Goal: Information Seeking & Learning: Learn about a topic

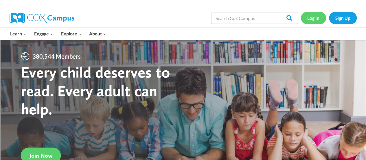
click at [313, 20] on link "Log In" at bounding box center [313, 18] width 25 height 12
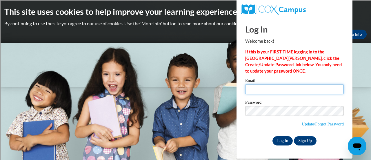
type input "ann.hanson@rusd.org"
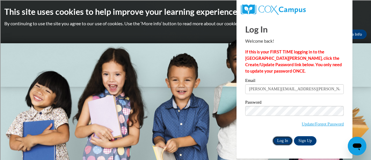
click at [285, 139] on input "Log In" at bounding box center [282, 140] width 20 height 9
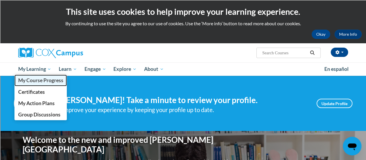
click at [33, 83] on span "My Course Progress" at bounding box center [40, 80] width 45 height 6
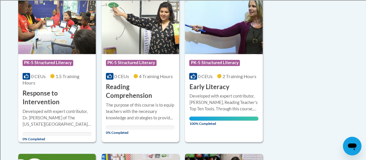
scroll to position [318, 0]
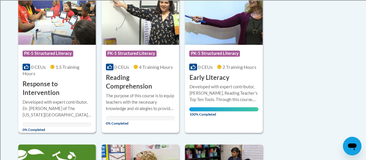
click at [53, 93] on h3 "Response to Intervention" at bounding box center [57, 88] width 69 height 18
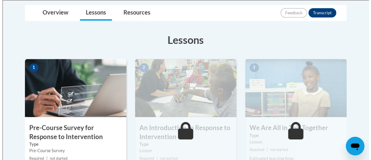
scroll to position [174, 0]
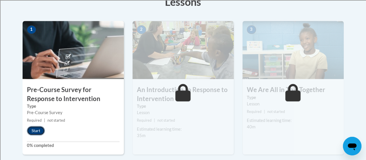
click at [35, 130] on button "Start" at bounding box center [36, 130] width 18 height 9
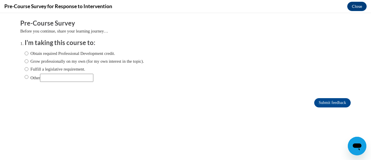
scroll to position [0, 0]
drag, startPoint x: 20, startPoint y: 77, endPoint x: 24, endPoint y: 77, distance: 4.1
click at [25, 77] on input "Other" at bounding box center [27, 77] width 4 height 6
radio input "true"
click at [54, 77] on input "Other" at bounding box center [66, 78] width 53 height 8
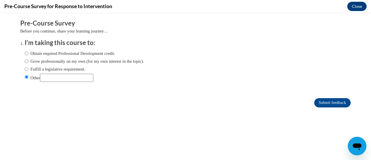
type input "DPI requirement for ACT 20"
click at [329, 102] on input "Submit feedback" at bounding box center [332, 102] width 36 height 9
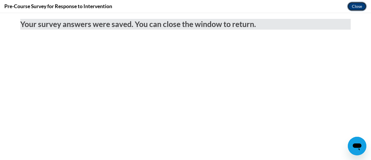
click at [357, 5] on button "Close" at bounding box center [356, 6] width 19 height 9
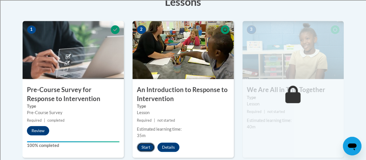
click at [146, 146] on button "Start" at bounding box center [146, 146] width 18 height 9
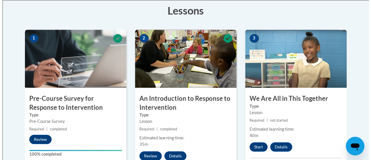
scroll to position [203, 0]
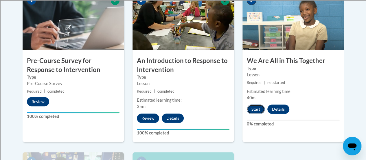
click at [258, 107] on button "Start" at bounding box center [256, 108] width 18 height 9
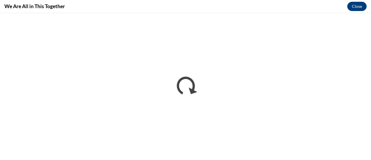
scroll to position [0, 0]
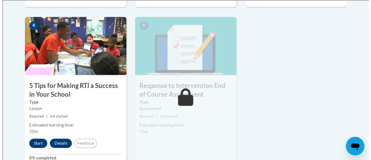
scroll to position [347, 0]
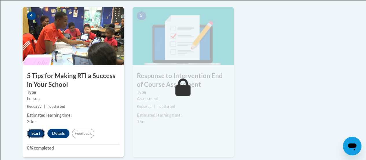
click at [32, 133] on button "Start" at bounding box center [36, 132] width 18 height 9
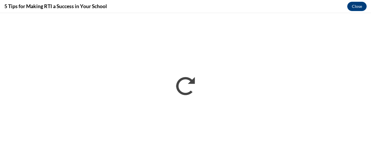
scroll to position [0, 0]
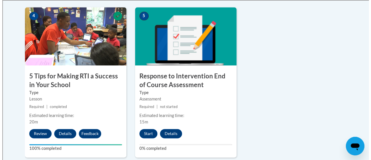
scroll to position [347, 0]
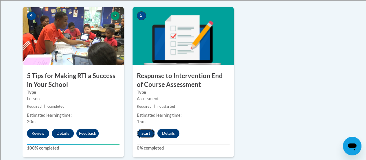
click at [148, 131] on button "Start" at bounding box center [146, 132] width 18 height 9
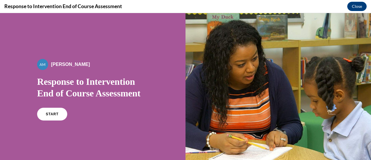
scroll to position [0, 0]
click at [50, 116] on link "START" at bounding box center [52, 113] width 32 height 13
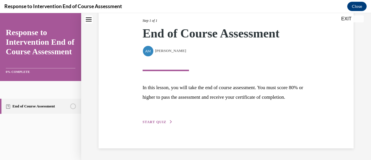
scroll to position [85, 0]
click at [152, 120] on span "START QUIZ" at bounding box center [154, 122] width 24 height 4
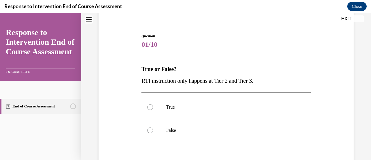
scroll to position [58, 0]
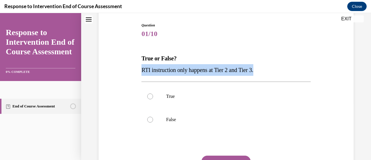
drag, startPoint x: 142, startPoint y: 67, endPoint x: 277, endPoint y: 69, distance: 134.6
click at [277, 69] on p "RTI instruction only happens at Tier 2 and Tier 3." at bounding box center [225, 70] width 169 height 12
copy span "RTI instruction only happens at Tier 2 and Tier 3."
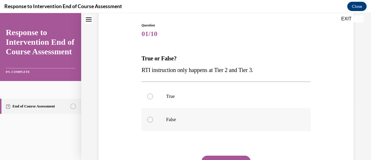
click at [152, 117] on label "False" at bounding box center [225, 119] width 169 height 23
click at [152, 117] on input "False" at bounding box center [150, 119] width 6 height 6
radio input "true"
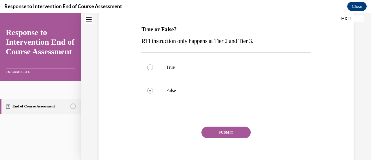
click at [227, 132] on button "SUBMIT" at bounding box center [225, 132] width 49 height 12
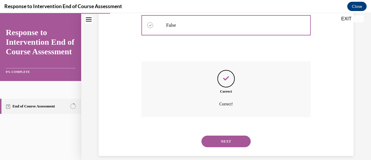
scroll to position [159, 0]
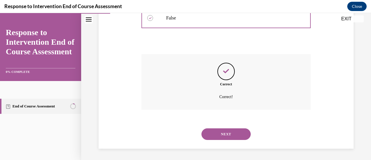
click at [225, 132] on button "NEXT" at bounding box center [225, 134] width 49 height 12
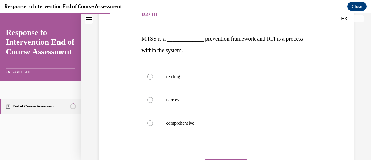
scroll to position [87, 0]
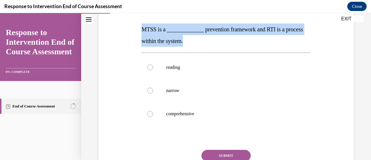
drag, startPoint x: 141, startPoint y: 28, endPoint x: 211, endPoint y: 40, distance: 71.7
click at [211, 40] on p "MTSS is a _____________ prevention framework and RTI is a process within the sy…" at bounding box center [225, 34] width 169 height 23
copy span "MTSS is a _____________ prevention framework and RTI is a process within the sy…"
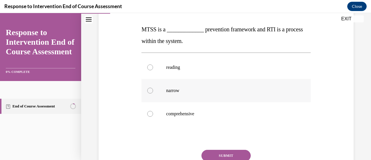
click at [244, 82] on label "narrow" at bounding box center [225, 90] width 169 height 23
click at [153, 87] on input "narrow" at bounding box center [150, 90] width 6 height 6
radio input "true"
click at [192, 106] on label "comprehensive" at bounding box center [225, 113] width 169 height 23
click at [153, 113] on label "comprehensive" at bounding box center [225, 113] width 169 height 23
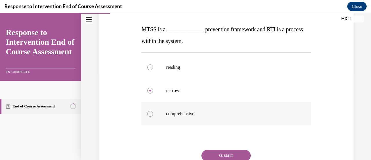
click at [153, 113] on input "comprehensive" at bounding box center [150, 114] width 6 height 6
radio input "true"
drag, startPoint x: 232, startPoint y: 154, endPoint x: 230, endPoint y: 150, distance: 3.9
click at [231, 154] on button "SUBMIT" at bounding box center [225, 155] width 49 height 12
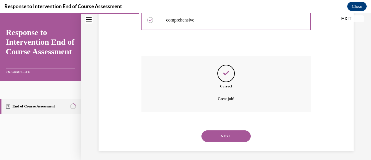
scroll to position [182, 0]
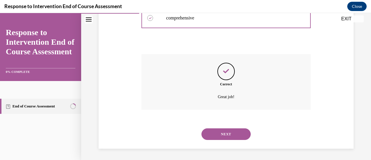
click at [229, 134] on button "NEXT" at bounding box center [225, 134] width 49 height 12
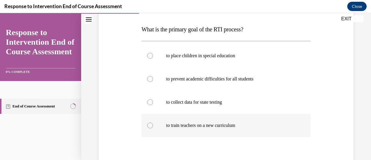
scroll to position [58, 0]
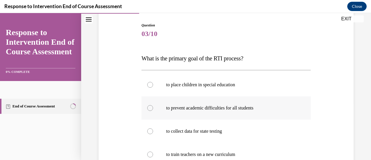
click at [196, 109] on p "to prevent academic difficulties for all students" at bounding box center [231, 108] width 130 height 6
click at [153, 109] on input "to prevent academic difficulties for all students" at bounding box center [150, 108] width 6 height 6
radio input "true"
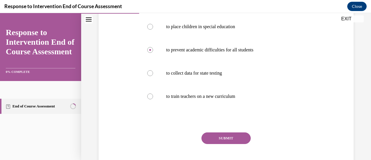
click at [220, 139] on button "SUBMIT" at bounding box center [225, 138] width 49 height 12
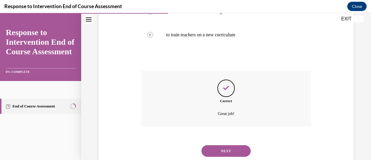
scroll to position [194, 0]
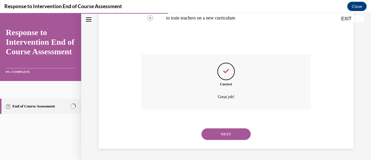
click at [219, 131] on button "NEXT" at bounding box center [225, 134] width 49 height 12
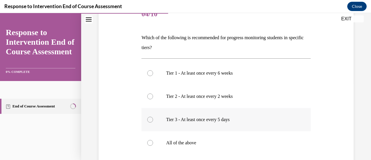
scroll to position [87, 0]
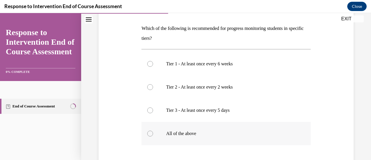
click at [182, 133] on p "All of the above" at bounding box center [231, 133] width 130 height 6
click at [153, 133] on input "All of the above" at bounding box center [150, 133] width 6 height 6
radio input "true"
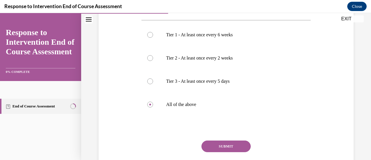
click at [239, 142] on button "SUBMIT" at bounding box center [225, 146] width 49 height 12
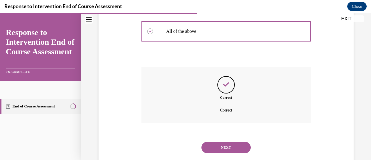
scroll to position [202, 0]
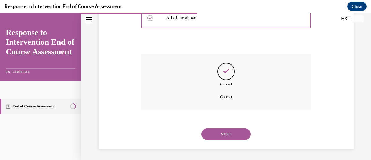
click at [219, 131] on button "NEXT" at bounding box center [225, 134] width 49 height 12
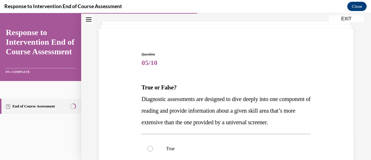
scroll to position [58, 0]
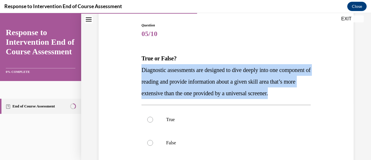
drag, startPoint x: 142, startPoint y: 68, endPoint x: 172, endPoint y: 103, distance: 45.6
click at [172, 99] on p "Diagnostic assessments are designed to dive deeply into one component of readin…" at bounding box center [225, 81] width 169 height 35
copy span "Diagnostic assessments are designed to dive deeply into one component of readin…"
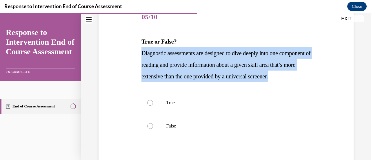
scroll to position [87, 0]
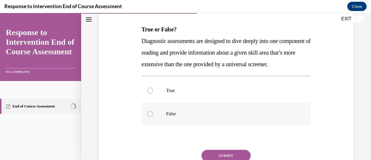
click at [204, 117] on label "False" at bounding box center [225, 113] width 169 height 23
click at [153, 116] on input "False" at bounding box center [150, 114] width 6 height 6
radio input "true"
click at [152, 102] on label "True" at bounding box center [225, 90] width 169 height 23
click at [152, 93] on input "True" at bounding box center [150, 90] width 6 height 6
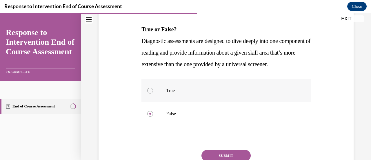
radio input "true"
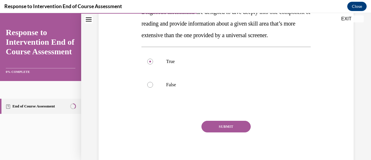
click at [239, 132] on button "SUBMIT" at bounding box center [225, 126] width 49 height 12
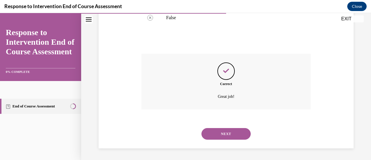
scroll to position [194, 0]
click at [223, 133] on button "NEXT" at bounding box center [225, 134] width 49 height 12
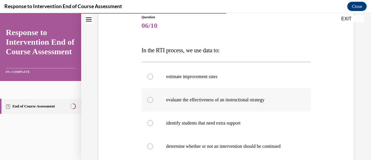
scroll to position [87, 0]
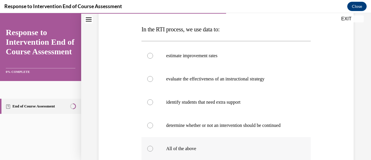
click at [188, 150] on p "All of the above" at bounding box center [231, 148] width 130 height 6
click at [153, 150] on input "All of the above" at bounding box center [150, 148] width 6 height 6
radio input "true"
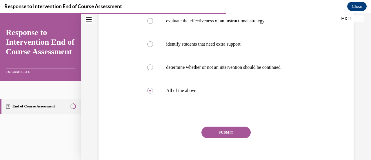
click at [226, 134] on button "SUBMIT" at bounding box center [225, 132] width 49 height 12
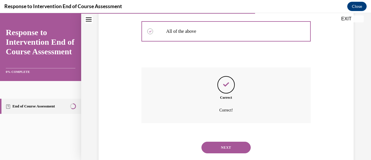
scroll to position [217, 0]
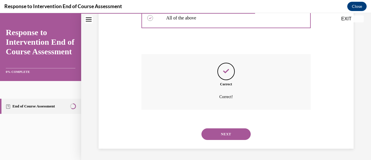
click at [226, 136] on button "NEXT" at bounding box center [225, 134] width 49 height 12
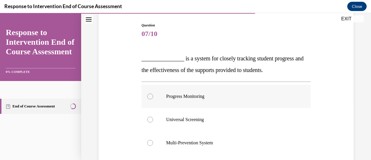
scroll to position [87, 0]
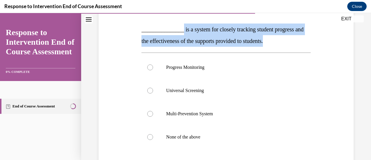
drag, startPoint x: 179, startPoint y: 28, endPoint x: 312, endPoint y: 37, distance: 133.2
click at [312, 37] on div "Question 07/10 _______________ is a system for closely tracking student progres…" at bounding box center [226, 98] width 258 height 244
copy span "is a system for closely tracking student progress and the effectiveness of the …"
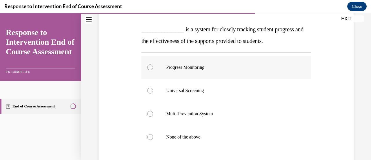
click at [170, 62] on label "Progress Monitoring" at bounding box center [225, 67] width 169 height 23
click at [153, 64] on input "Progress Monitoring" at bounding box center [150, 67] width 6 height 6
radio input "true"
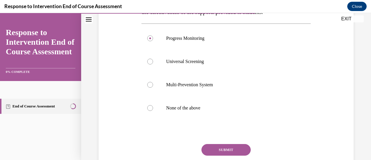
click at [230, 149] on button "SUBMIT" at bounding box center [225, 150] width 49 height 12
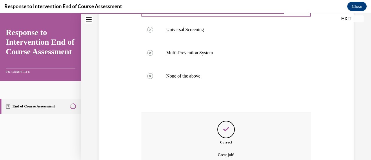
scroll to position [206, 0]
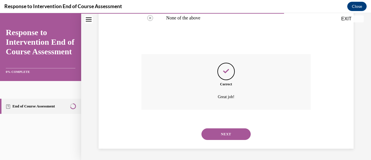
click at [230, 135] on button "NEXT" at bounding box center [225, 134] width 49 height 12
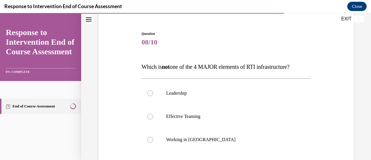
scroll to position [58, 0]
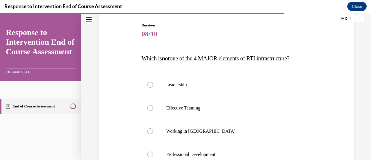
drag, startPoint x: 202, startPoint y: 57, endPoint x: 304, endPoint y: 50, distance: 102.8
click at [304, 50] on div "Question 08/10 Which is not one of the 4 MAJOR elements of RTI infrastructure? …" at bounding box center [225, 142] width 169 height 238
copy span "4 MAJOR elements of RTI infrastructure?"
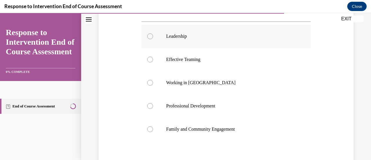
scroll to position [116, 0]
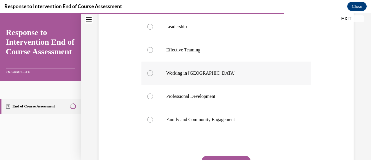
click at [179, 74] on p "Working in Silos" at bounding box center [231, 73] width 130 height 6
click at [153, 74] on input "Working in Silos" at bounding box center [150, 73] width 6 height 6
radio input "true"
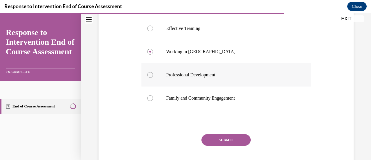
scroll to position [145, 0]
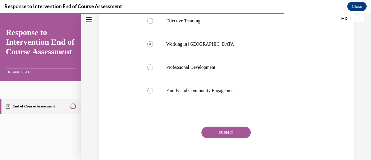
click at [215, 133] on button "SUBMIT" at bounding box center [225, 132] width 49 height 12
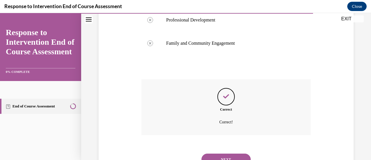
scroll to position [217, 0]
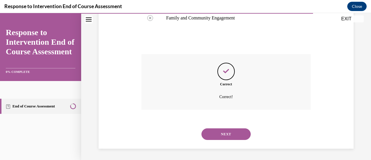
click at [222, 134] on button "NEXT" at bounding box center [225, 134] width 49 height 12
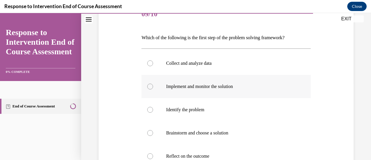
scroll to position [87, 0]
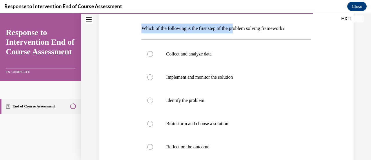
drag, startPoint x: 142, startPoint y: 29, endPoint x: 240, endPoint y: 18, distance: 99.0
click at [240, 18] on div "Question 09/10 Which of the following is the first step of the problem solving …" at bounding box center [225, 112] width 169 height 236
click at [204, 23] on div "Question 09/10 Which of the following is the first step of the problem solving …" at bounding box center [225, 112] width 169 height 236
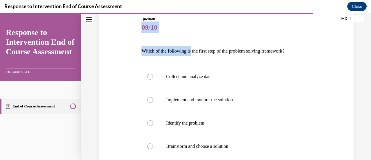
scroll to position [54, 0]
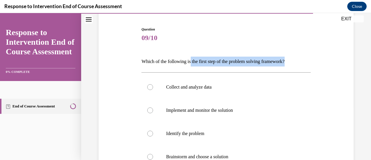
drag, startPoint x: 193, startPoint y: 28, endPoint x: 301, endPoint y: 64, distance: 114.0
click at [301, 64] on p "Which of the following is the first step of the problem solving framework?" at bounding box center [225, 61] width 169 height 10
copy p "the first step of the problem solving framework?"
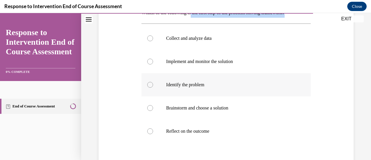
scroll to position [112, 0]
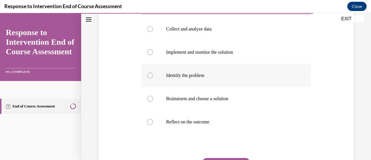
click at [198, 72] on label "Identify the problem" at bounding box center [225, 75] width 169 height 23
click at [153, 72] on input "Identify the problem" at bounding box center [150, 75] width 6 height 6
radio input "true"
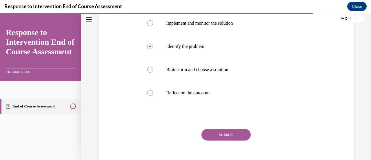
click at [234, 131] on button "SUBMIT" at bounding box center [225, 135] width 49 height 12
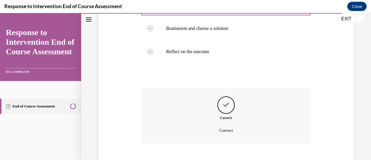
scroll to position [215, 0]
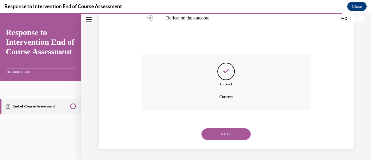
click at [222, 133] on button "NEXT" at bounding box center [225, 134] width 49 height 12
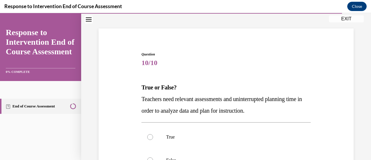
scroll to position [58, 0]
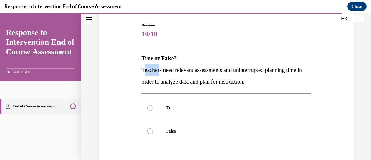
drag, startPoint x: 143, startPoint y: 67, endPoint x: 161, endPoint y: 70, distance: 18.2
click at [161, 70] on span "Teachers need relevant assessments and uninterrupted planning time in order to …" at bounding box center [221, 76] width 160 height 18
click at [138, 70] on div "Question 10/10 True or False? Teachers need relevant assessments and uninterrup…" at bounding box center [226, 109] width 258 height 209
click at [138, 67] on div "Question 10/10 True or False? Teachers need relevant assessments and uninterrup…" at bounding box center [226, 109] width 258 height 209
drag, startPoint x: 140, startPoint y: 67, endPoint x: 173, endPoint y: 71, distance: 33.5
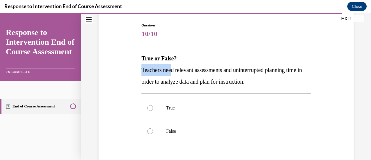
click at [173, 71] on div "Question 10/10 True or False? Teachers need relevant assessments and uninterrup…" at bounding box center [226, 114] width 172 height 200
click at [173, 71] on span "Teachers need relevant assessments and uninterrupted planning time in order to …" at bounding box center [221, 76] width 160 height 18
click at [164, 109] on label "True" at bounding box center [225, 107] width 169 height 23
click at [153, 109] on input "True" at bounding box center [150, 108] width 6 height 6
radio input "true"
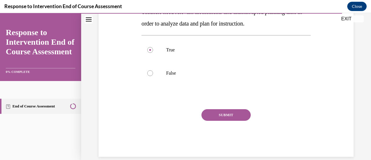
click at [231, 112] on button "SUBMIT" at bounding box center [225, 115] width 49 height 12
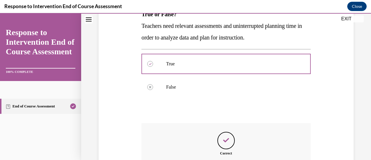
scroll to position [171, 0]
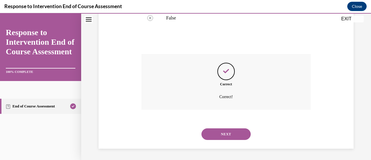
click at [235, 131] on button "NEXT" at bounding box center [225, 134] width 49 height 12
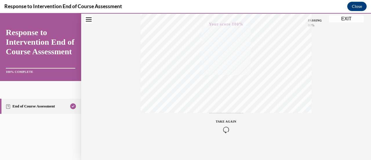
scroll to position [150, 0]
click at [347, 17] on button "EXIT" at bounding box center [346, 18] width 35 height 7
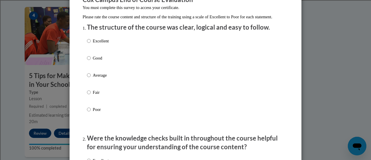
click at [99, 78] on p "Average" at bounding box center [101, 75] width 16 height 6
click at [91, 78] on input "Average" at bounding box center [89, 75] width 4 height 6
radio input "true"
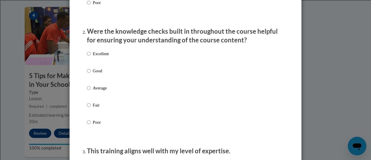
scroll to position [174, 0]
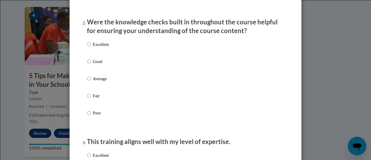
click at [93, 99] on p "Fair" at bounding box center [101, 95] width 16 height 6
click at [91, 99] on input "Fair" at bounding box center [89, 95] width 4 height 6
radio input "true"
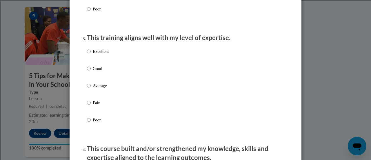
scroll to position [290, 0]
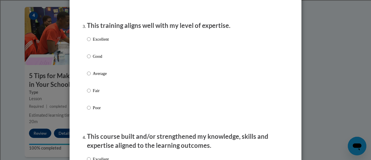
click at [98, 111] on p "Poor" at bounding box center [101, 107] width 16 height 6
click at [91, 111] on input "Poor" at bounding box center [89, 107] width 4 height 6
radio input "true"
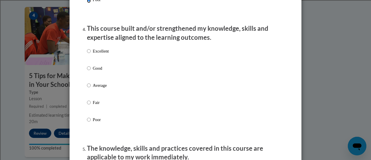
scroll to position [405, 0]
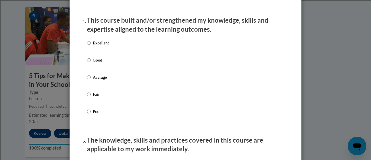
click at [96, 114] on p "Poor" at bounding box center [101, 111] width 16 height 6
click at [91, 114] on input "Poor" at bounding box center [89, 111] width 4 height 6
radio input "true"
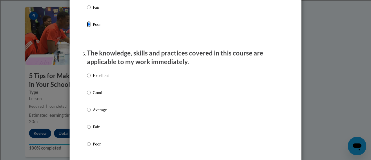
scroll to position [521, 0]
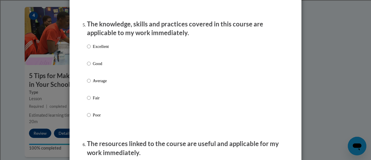
click at [88, 121] on label "Poor" at bounding box center [98, 119] width 22 height 16
click at [88, 118] on input "Poor" at bounding box center [89, 114] width 4 height 6
radio input "true"
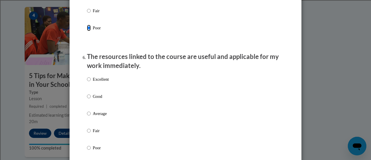
scroll to position [637, 0]
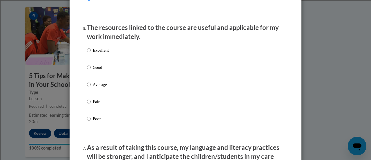
click at [96, 122] on p "Poor" at bounding box center [101, 118] width 16 height 6
click at [91, 122] on input "Poor" at bounding box center [89, 118] width 4 height 6
radio input "true"
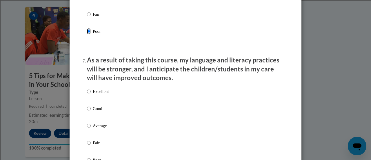
scroll to position [753, 0]
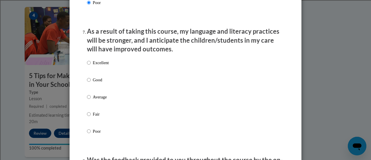
click at [93, 134] on p "Poor" at bounding box center [101, 131] width 16 height 6
click at [91, 134] on input "Poor" at bounding box center [89, 131] width 4 height 6
radio input "true"
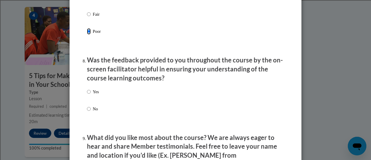
scroll to position [869, 0]
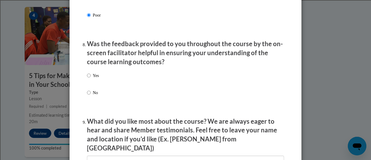
click at [93, 96] on p "No" at bounding box center [96, 92] width 6 height 6
click at [91, 96] on input "No" at bounding box center [89, 92] width 4 height 6
radio input "true"
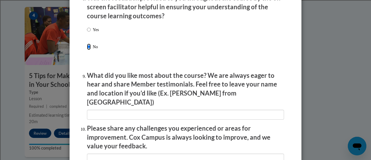
scroll to position [927, 0]
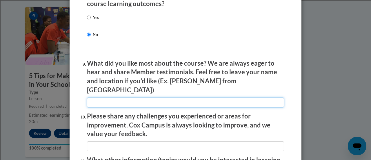
click at [118, 97] on input "textbox" at bounding box center [185, 102] width 197 height 10
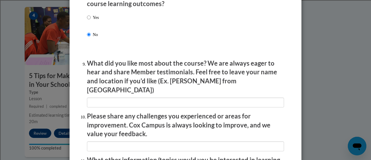
drag, startPoint x: 122, startPoint y: 95, endPoint x: 273, endPoint y: 43, distance: 160.1
click at [274, 42] on div "Yes No" at bounding box center [185, 32] width 197 height 43
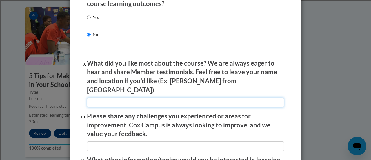
click at [144, 97] on input "textbox" at bounding box center [185, 102] width 197 height 10
type input "Can do it at home."
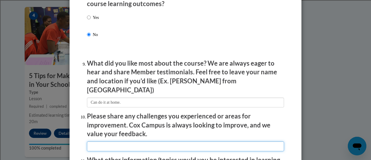
click at [138, 142] on input "textbox" at bounding box center [185, 146] width 197 height 10
type input "I had to keep clicking continue."
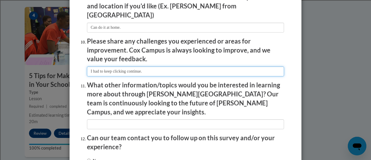
scroll to position [1013, 0]
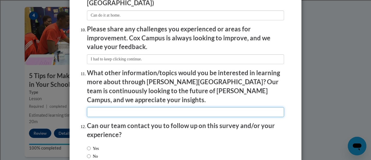
click at [157, 107] on input "textbox" at bounding box center [185, 112] width 197 height 10
click at [158, 107] on input "textbox" at bounding box center [185, 112] width 197 height 10
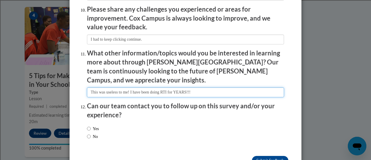
scroll to position [1042, 0]
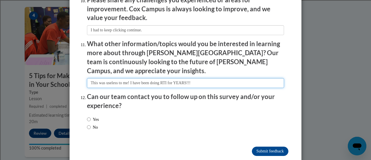
type input "This was useless to me! I have been doing RTI for YEARS!!!"
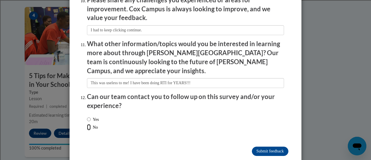
click at [88, 124] on input "No" at bounding box center [89, 127] width 4 height 6
radio input "true"
click at [270, 146] on input "Submit feedback" at bounding box center [270, 150] width 36 height 9
